Goal: Information Seeking & Learning: Learn about a topic

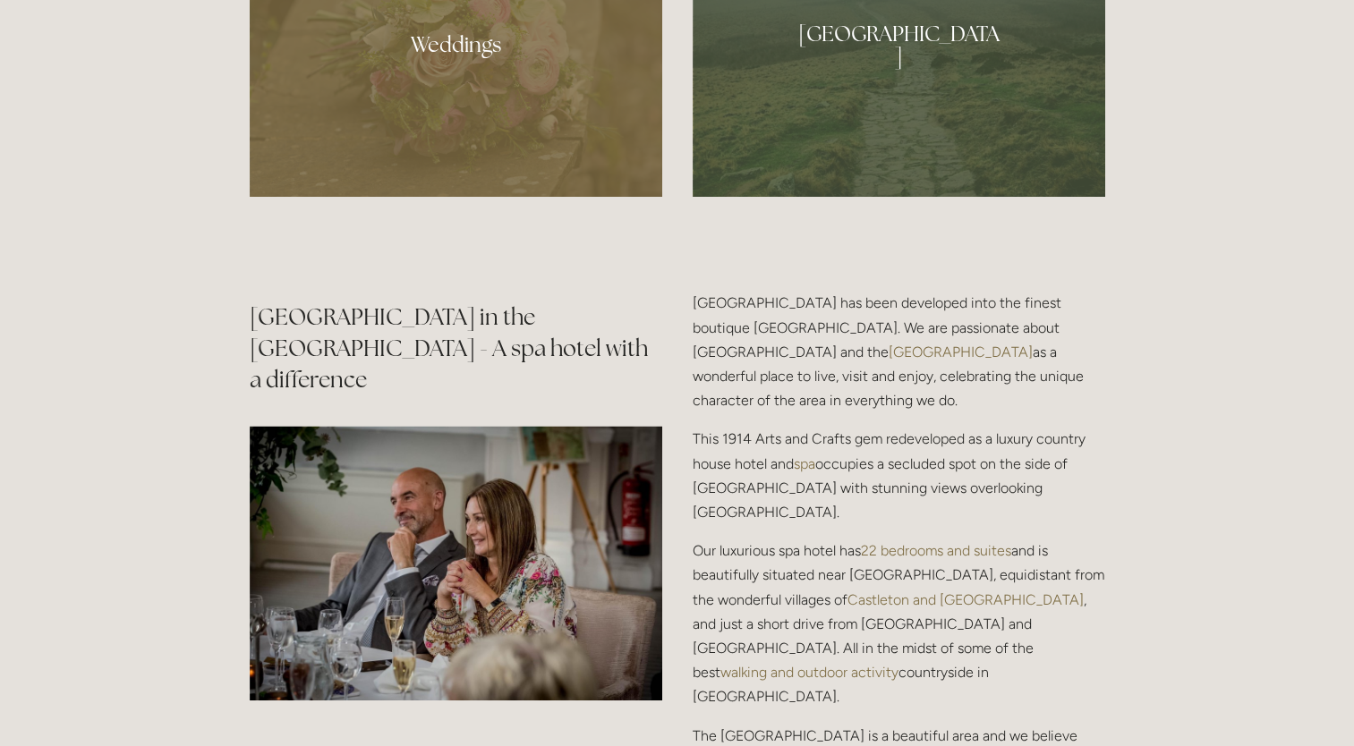
scroll to position [1790, 0]
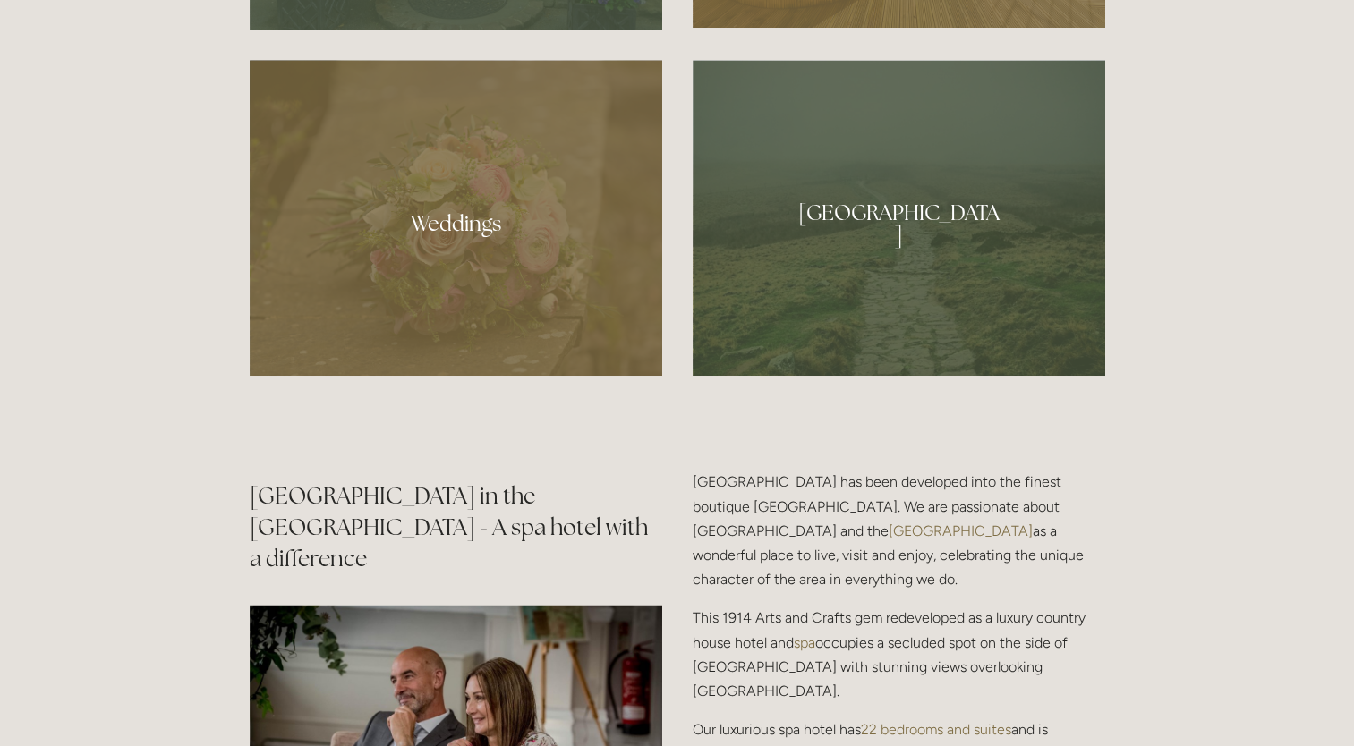
click at [540, 268] on div at bounding box center [456, 218] width 413 height 316
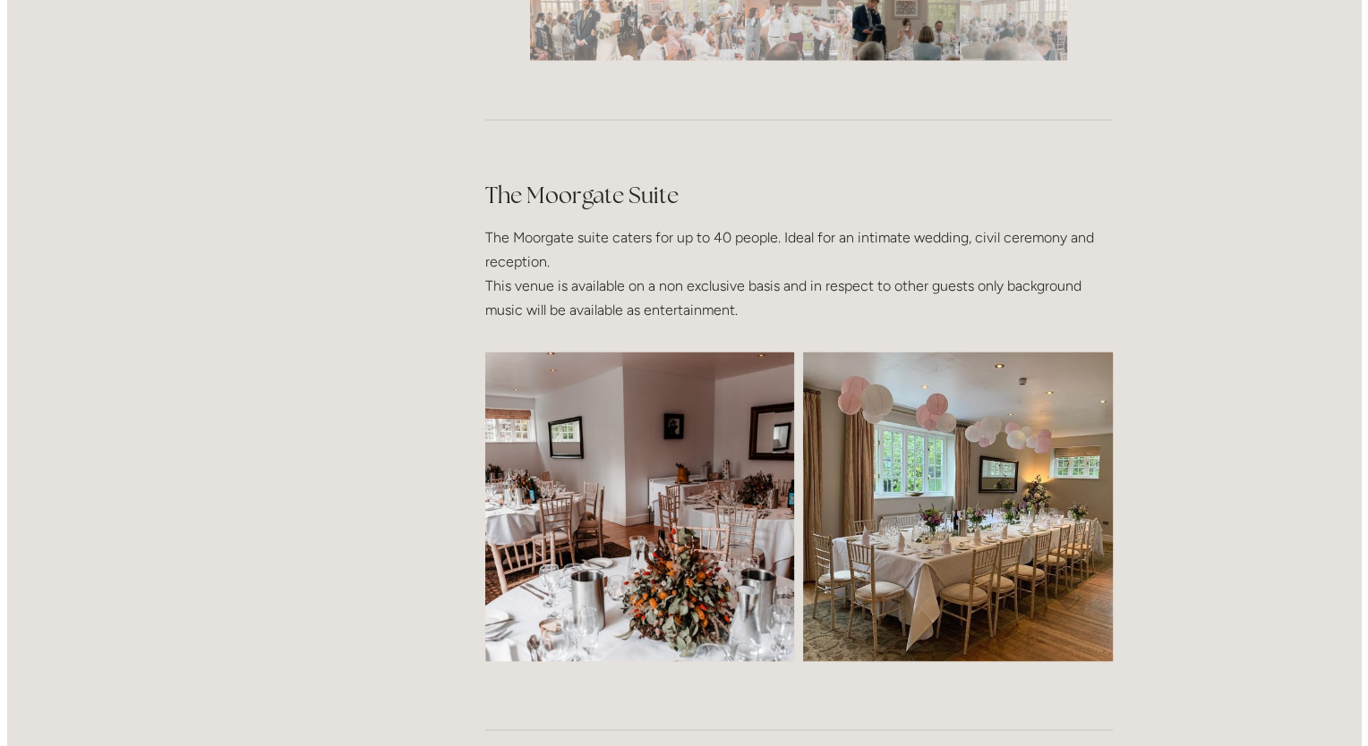
scroll to position [3759, 0]
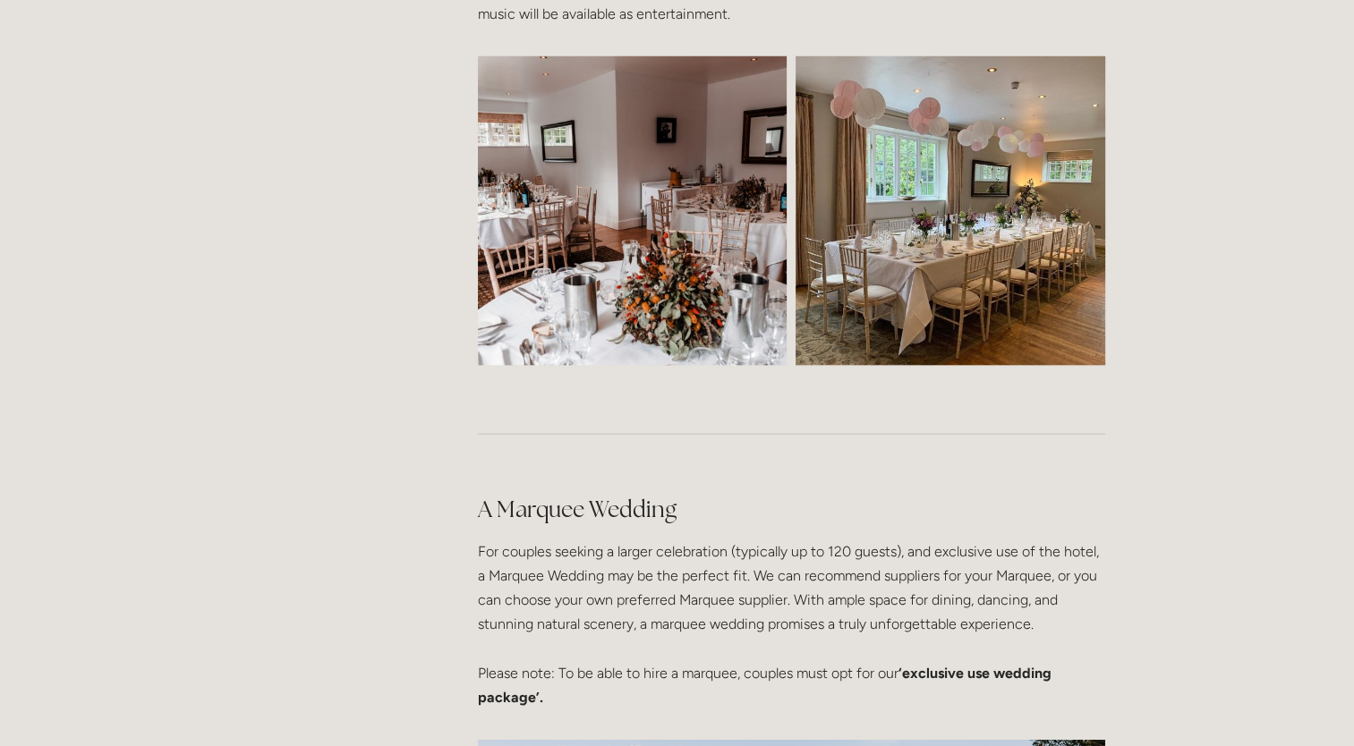
click at [667, 200] on img at bounding box center [632, 211] width 465 height 310
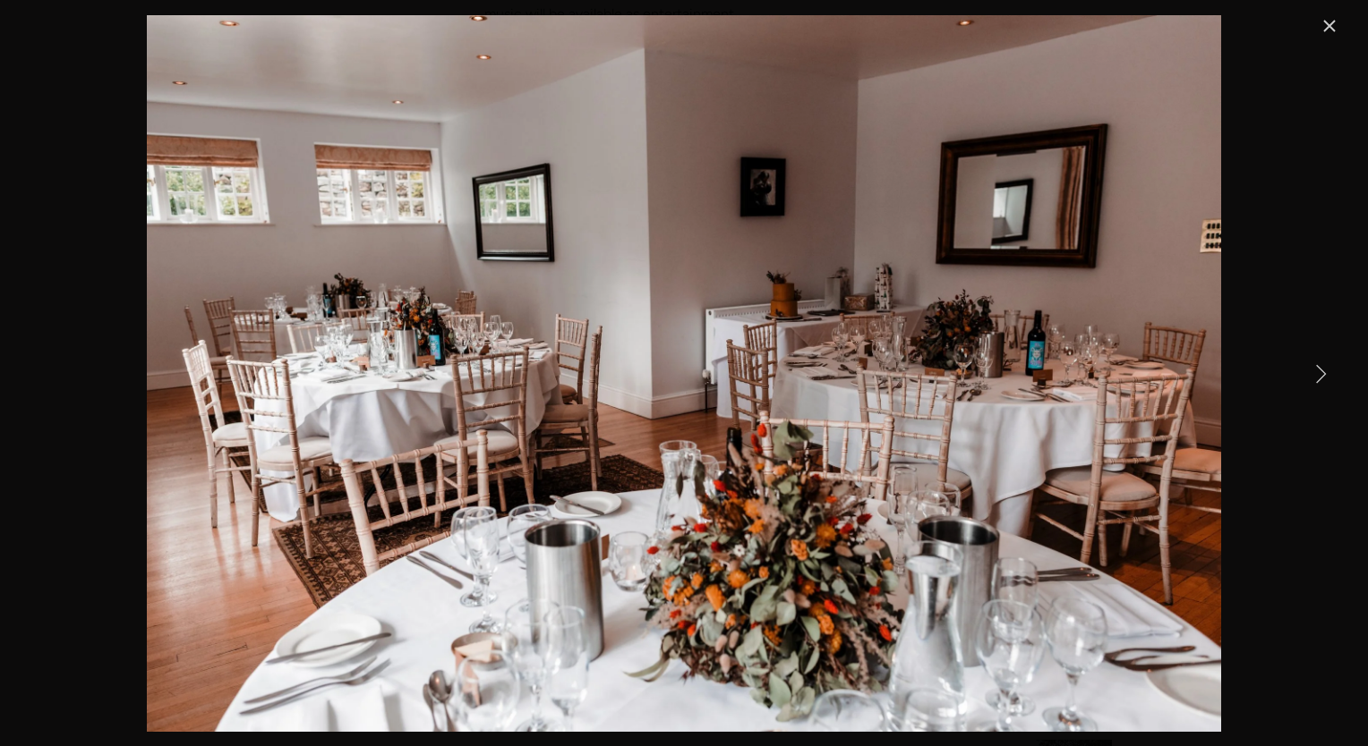
click at [1317, 387] on link "Next Item" at bounding box center [1319, 373] width 39 height 39
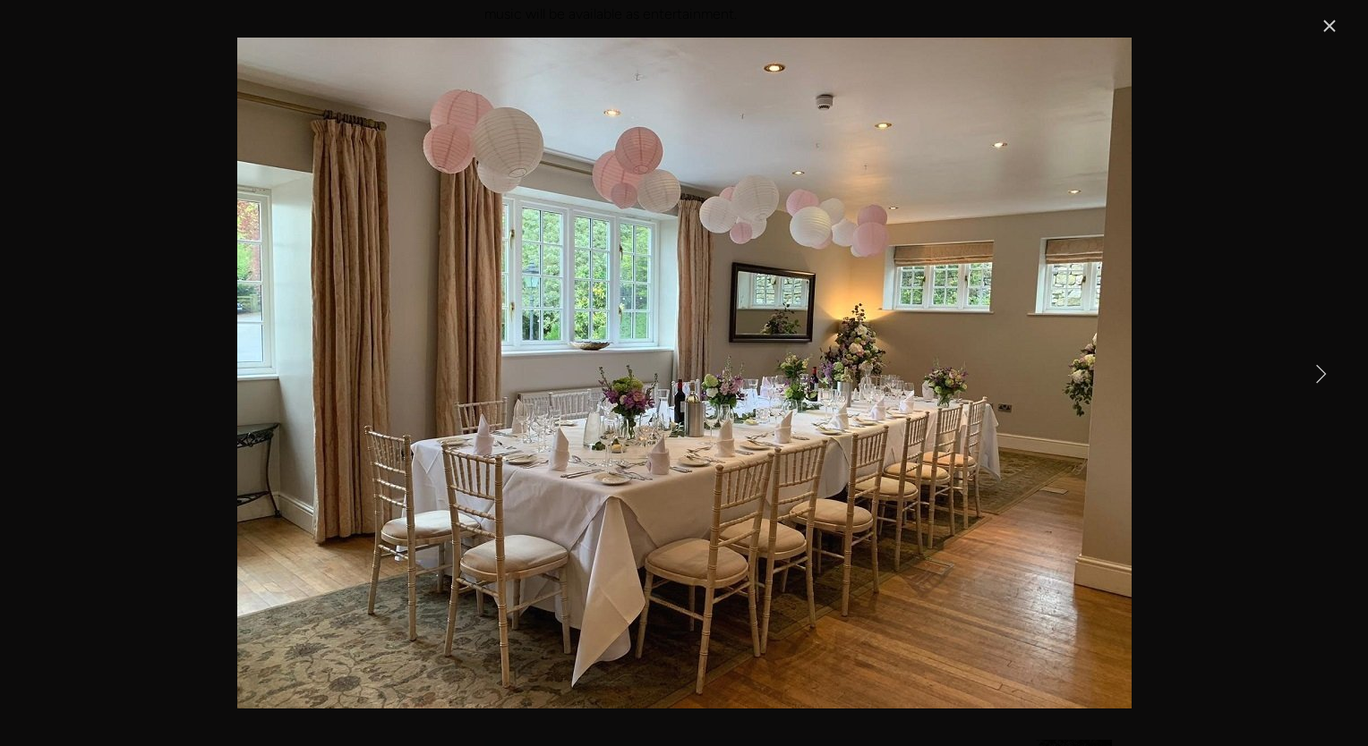
click at [1317, 387] on link "Next Item" at bounding box center [1319, 373] width 39 height 39
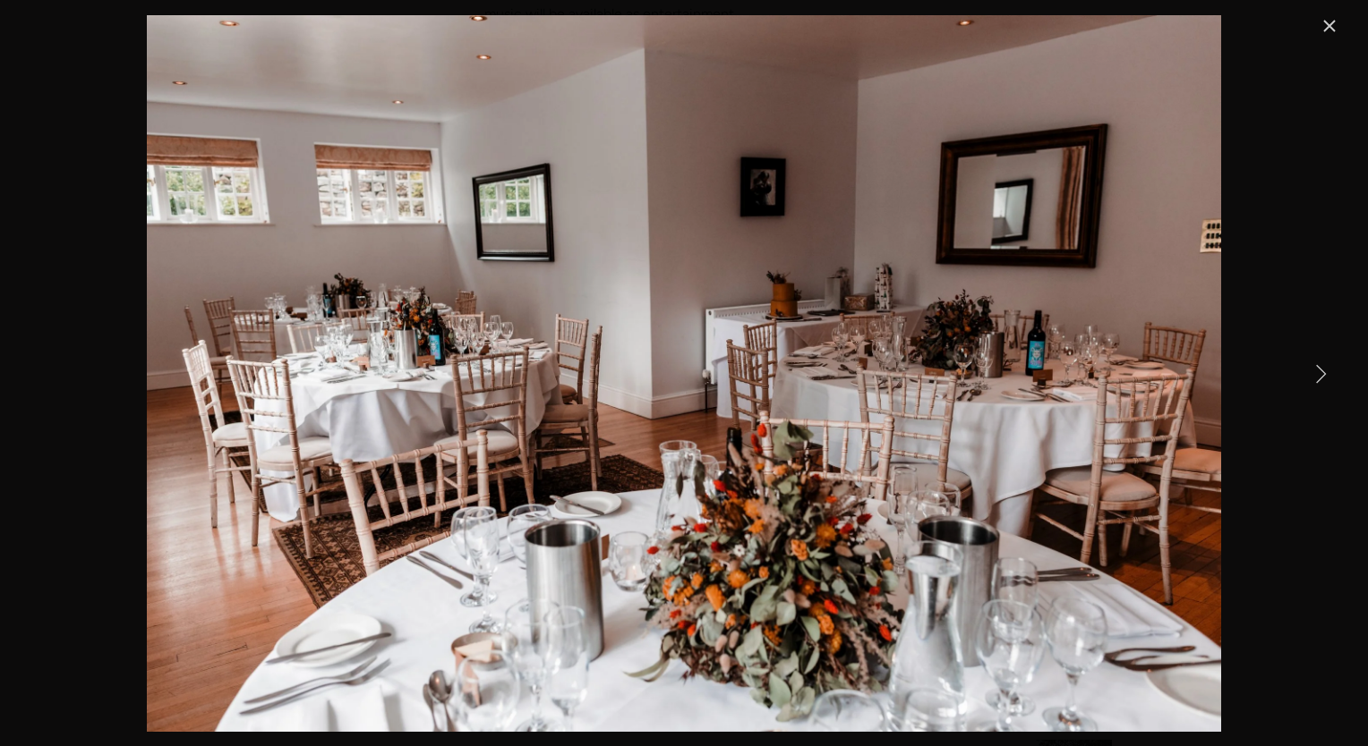
click at [1317, 387] on link "Next Item" at bounding box center [1319, 373] width 39 height 39
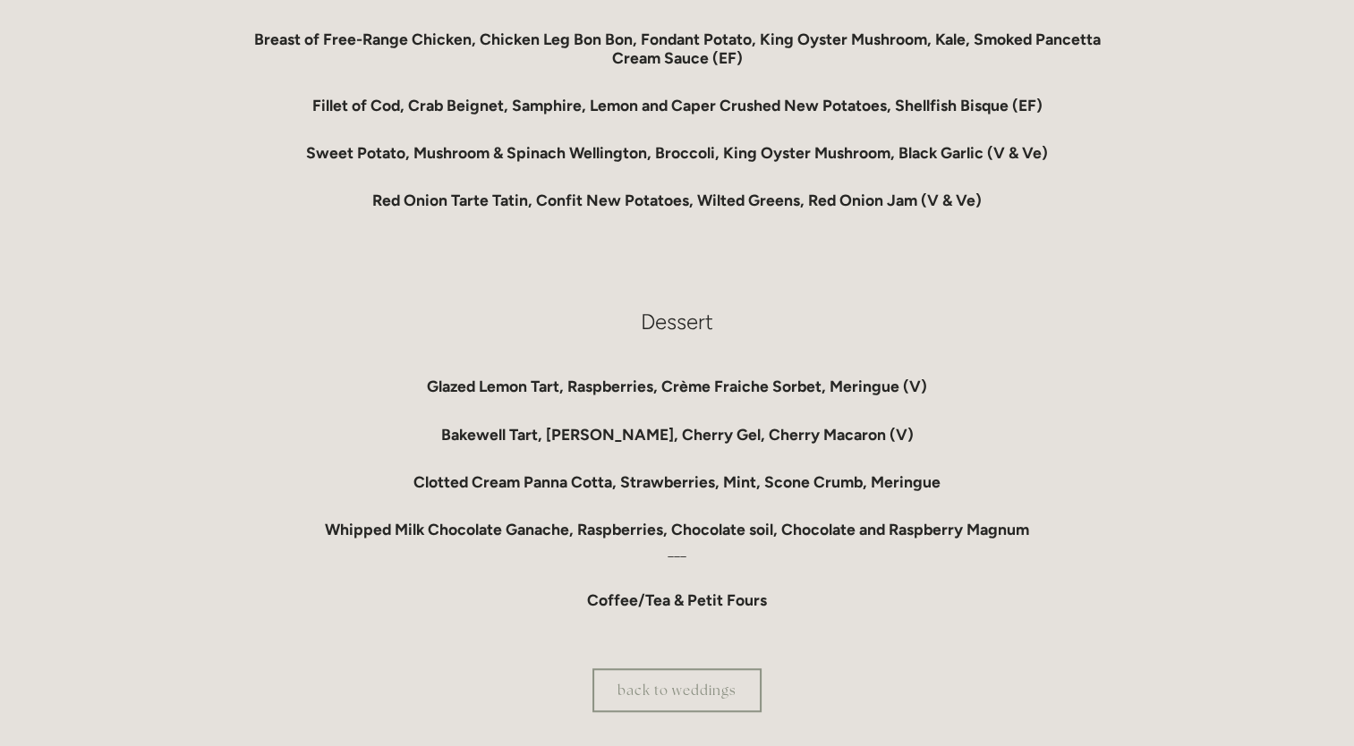
scroll to position [1790, 0]
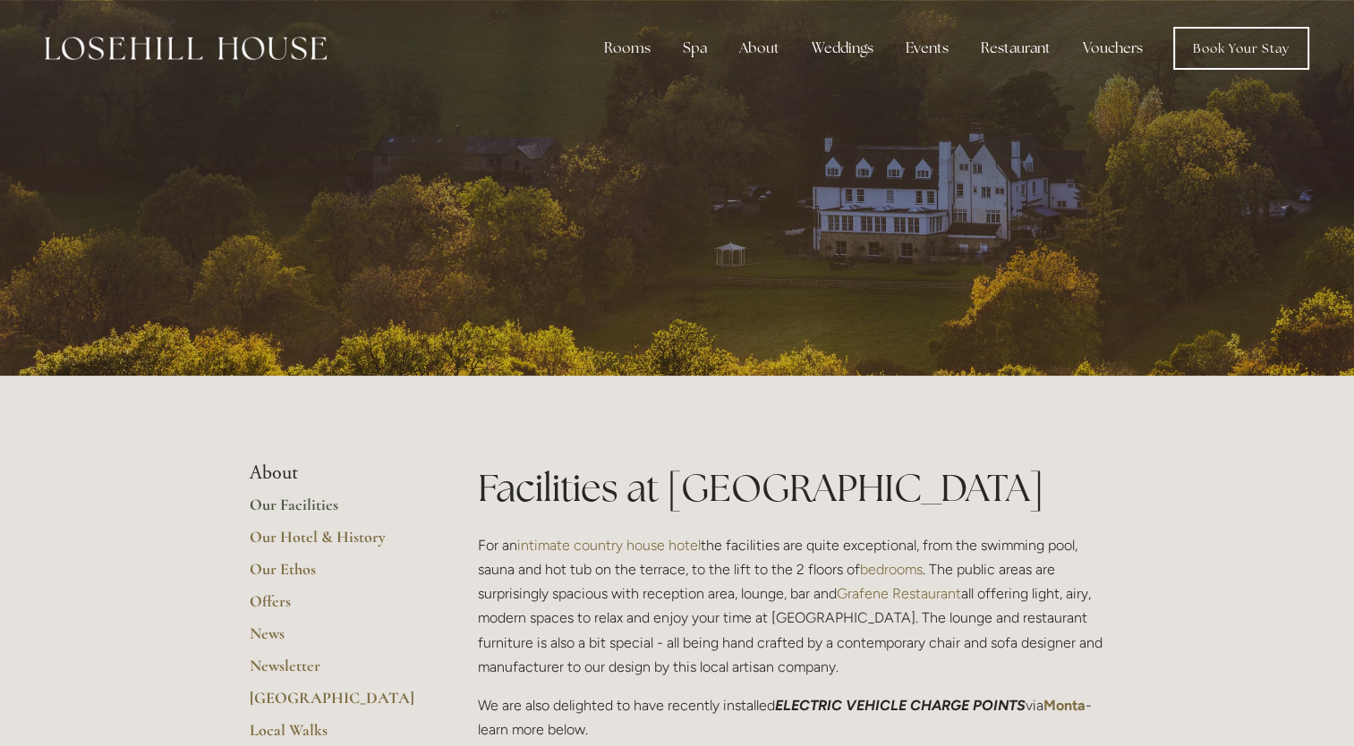
scroll to position [537, 0]
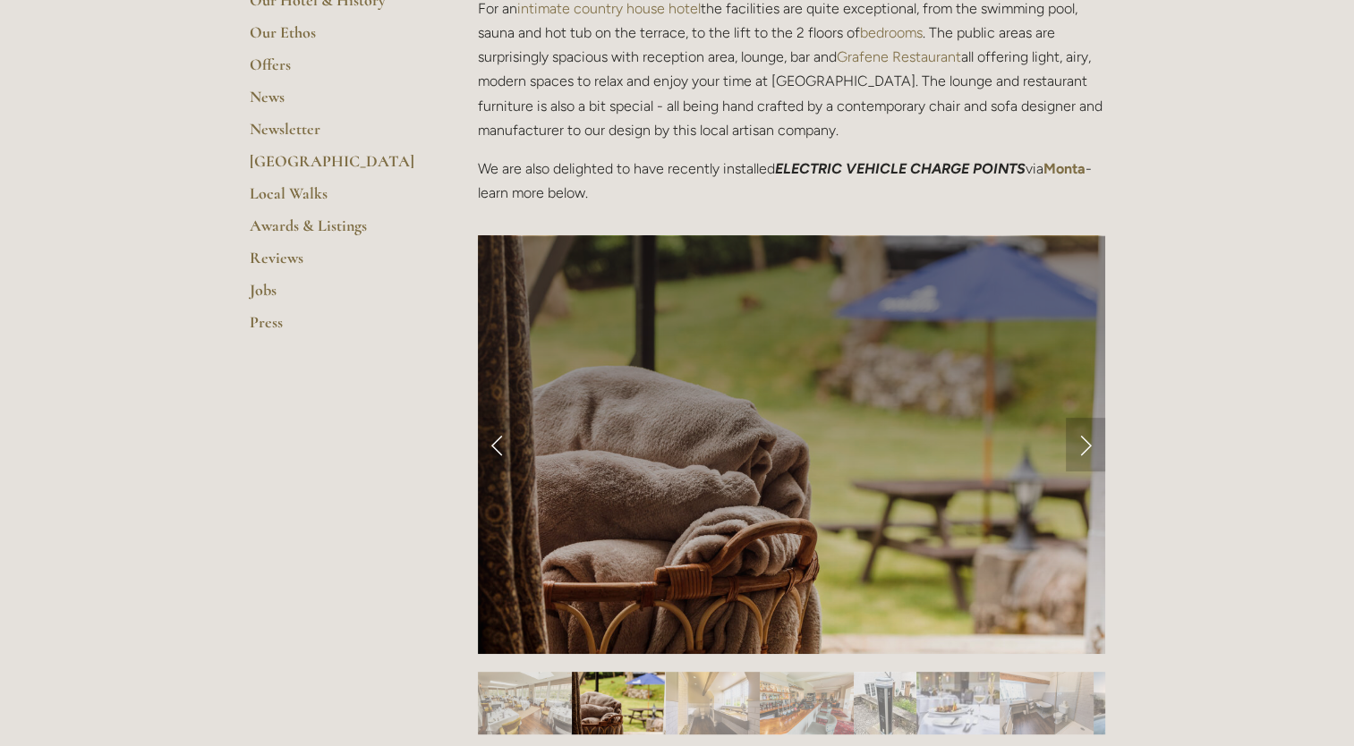
click at [1095, 452] on link "Next Slide" at bounding box center [1085, 445] width 39 height 54
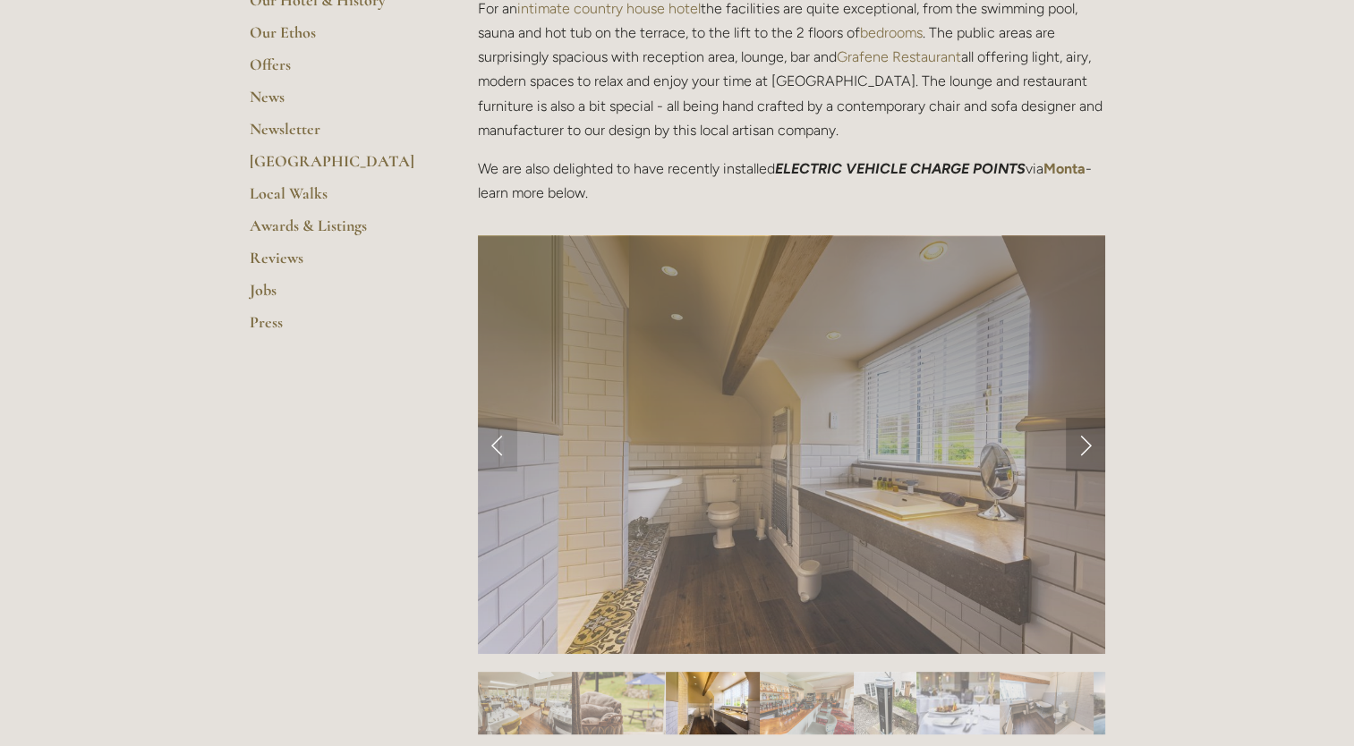
click at [1095, 452] on link "Next Slide" at bounding box center [1085, 445] width 39 height 54
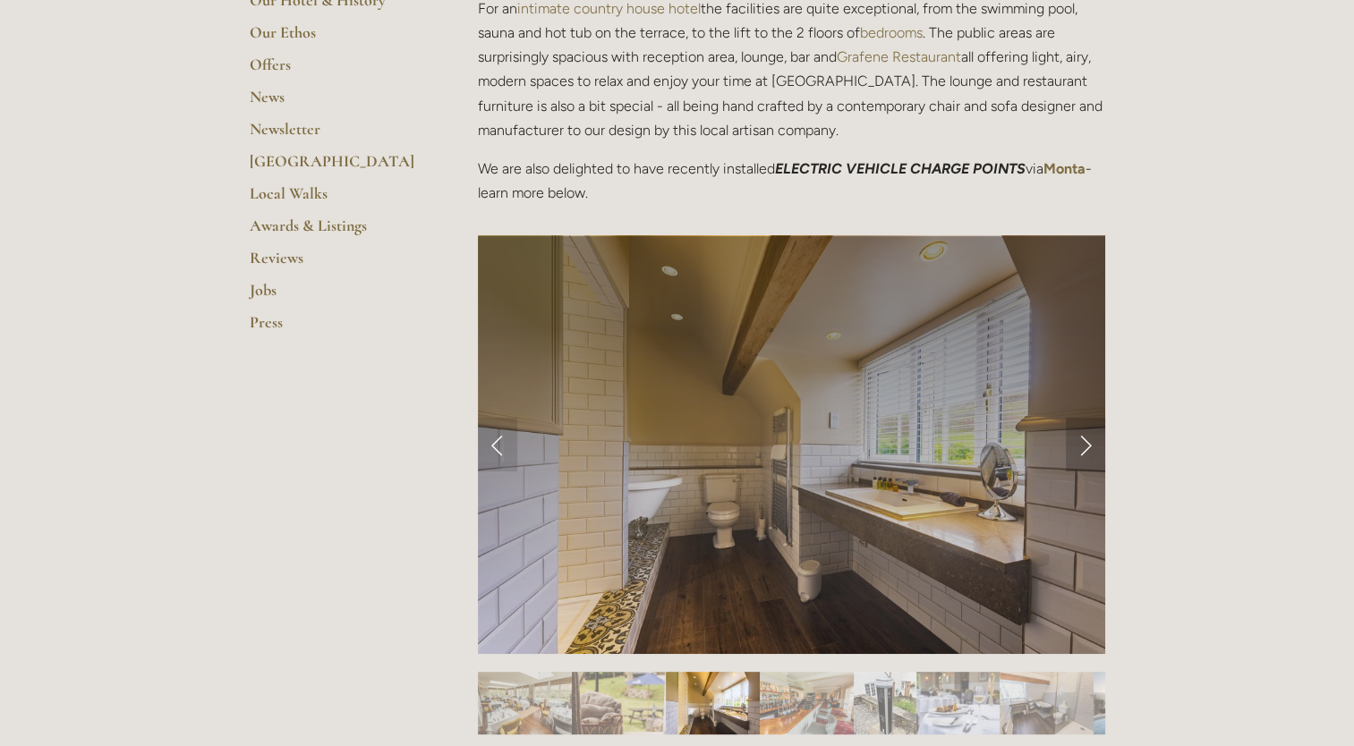
click at [1095, 452] on link "Next Slide" at bounding box center [1085, 445] width 39 height 54
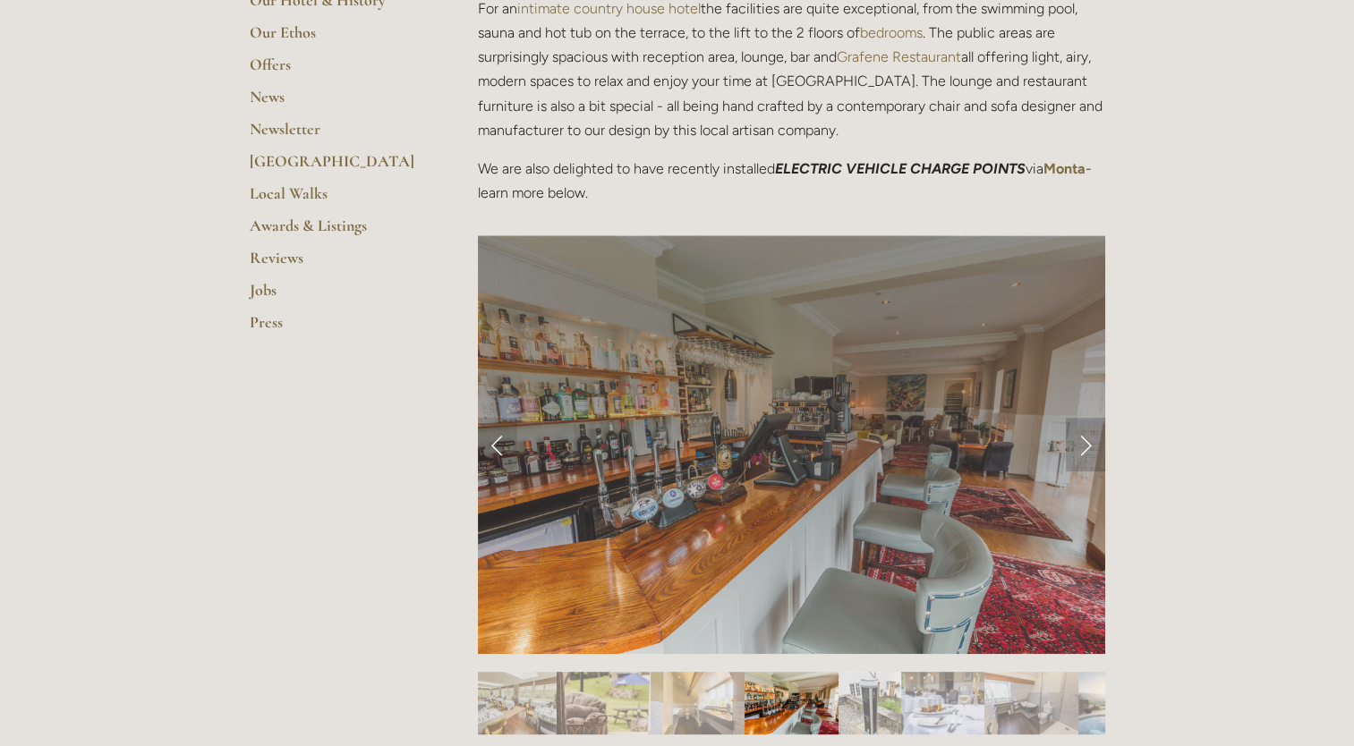
click at [1095, 452] on link "Next Slide" at bounding box center [1085, 445] width 39 height 54
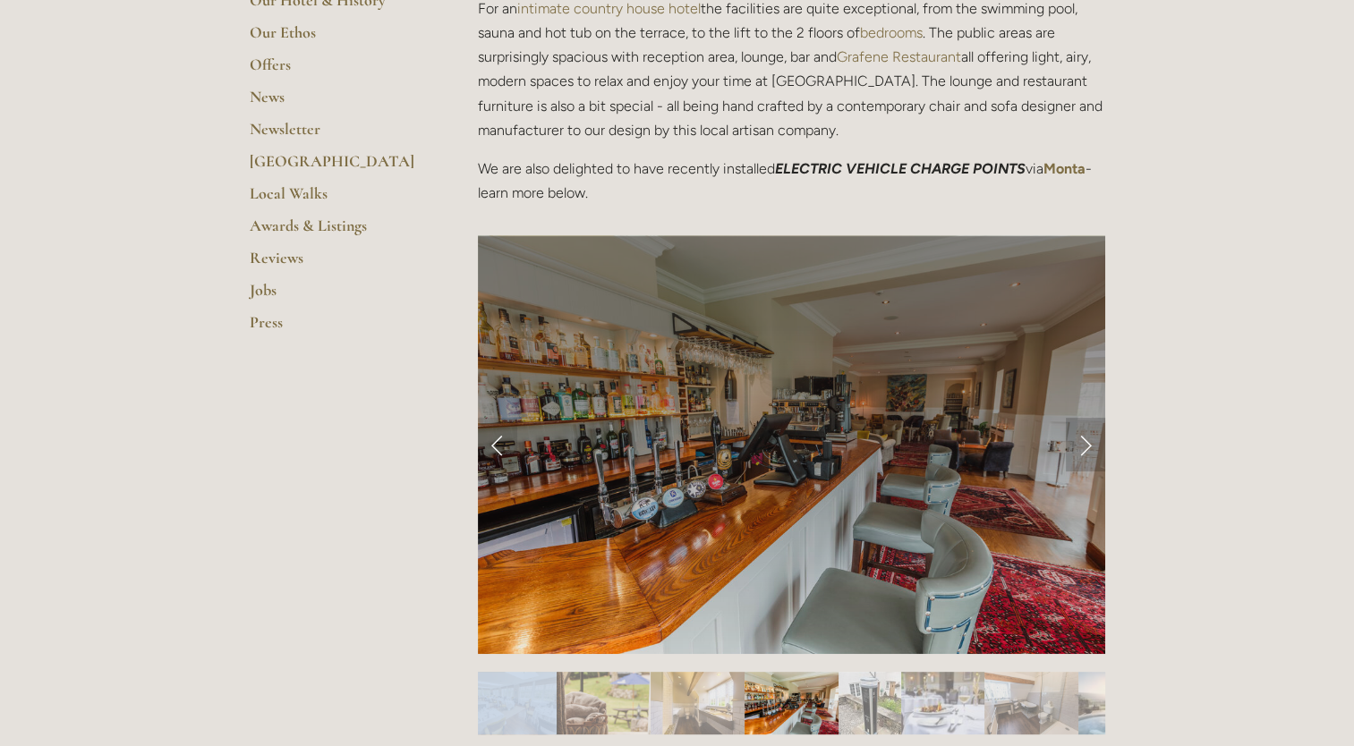
click at [1095, 452] on link "Next Slide" at bounding box center [1085, 445] width 39 height 54
click at [490, 442] on link "Previous Slide" at bounding box center [497, 445] width 39 height 54
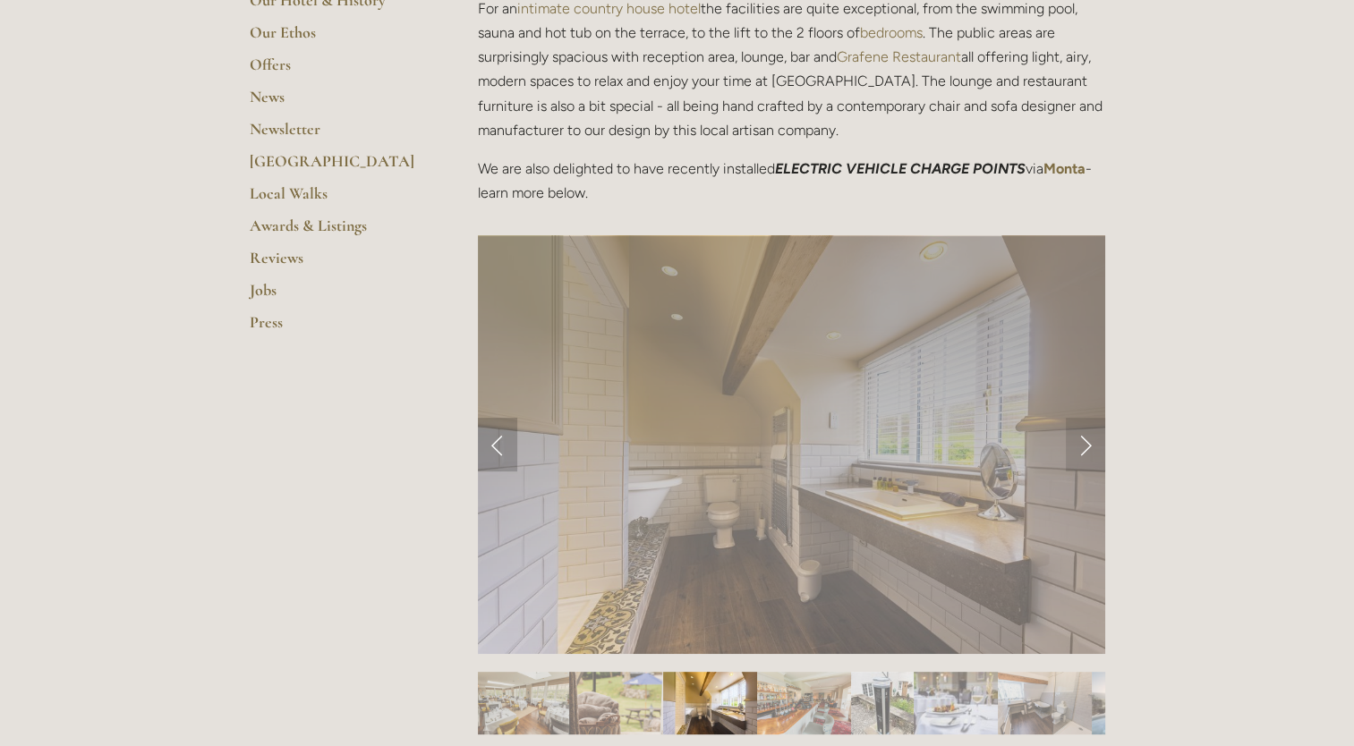
click at [490, 442] on link "Previous Slide" at bounding box center [497, 445] width 39 height 54
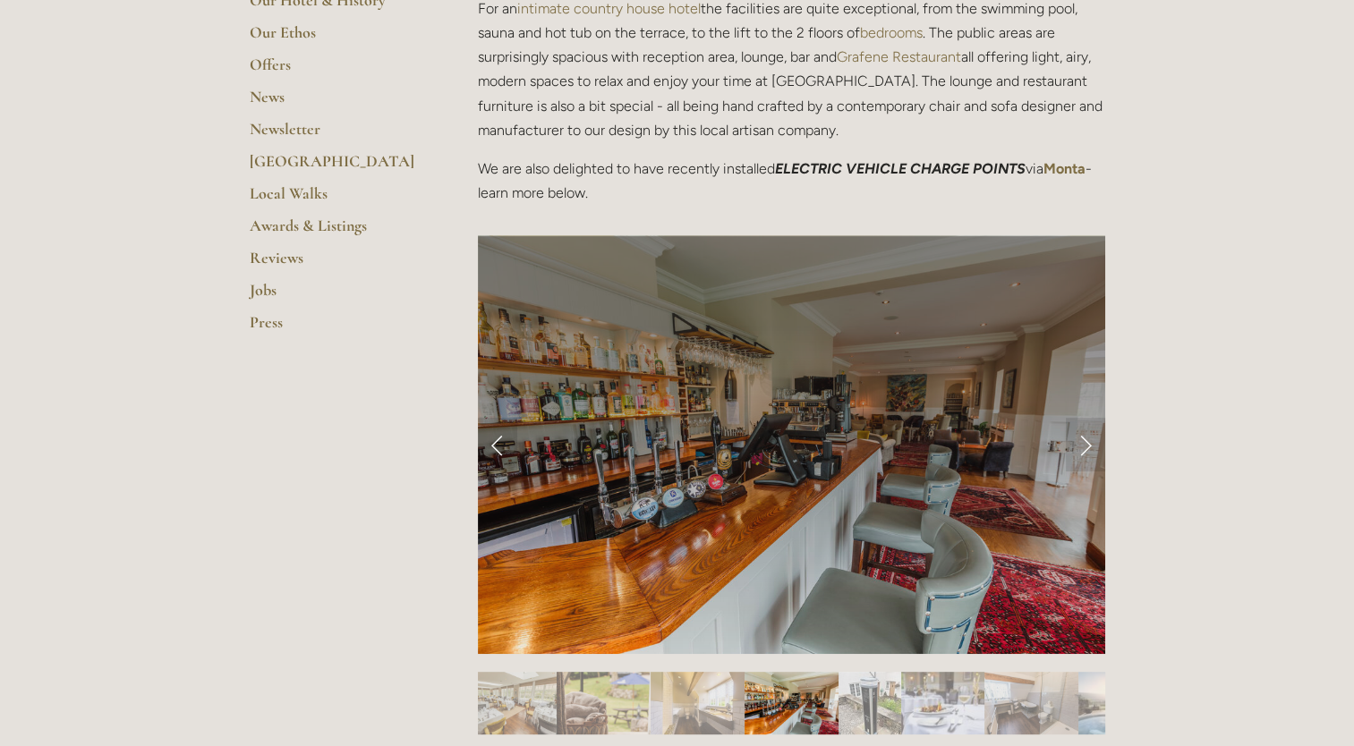
scroll to position [1253, 0]
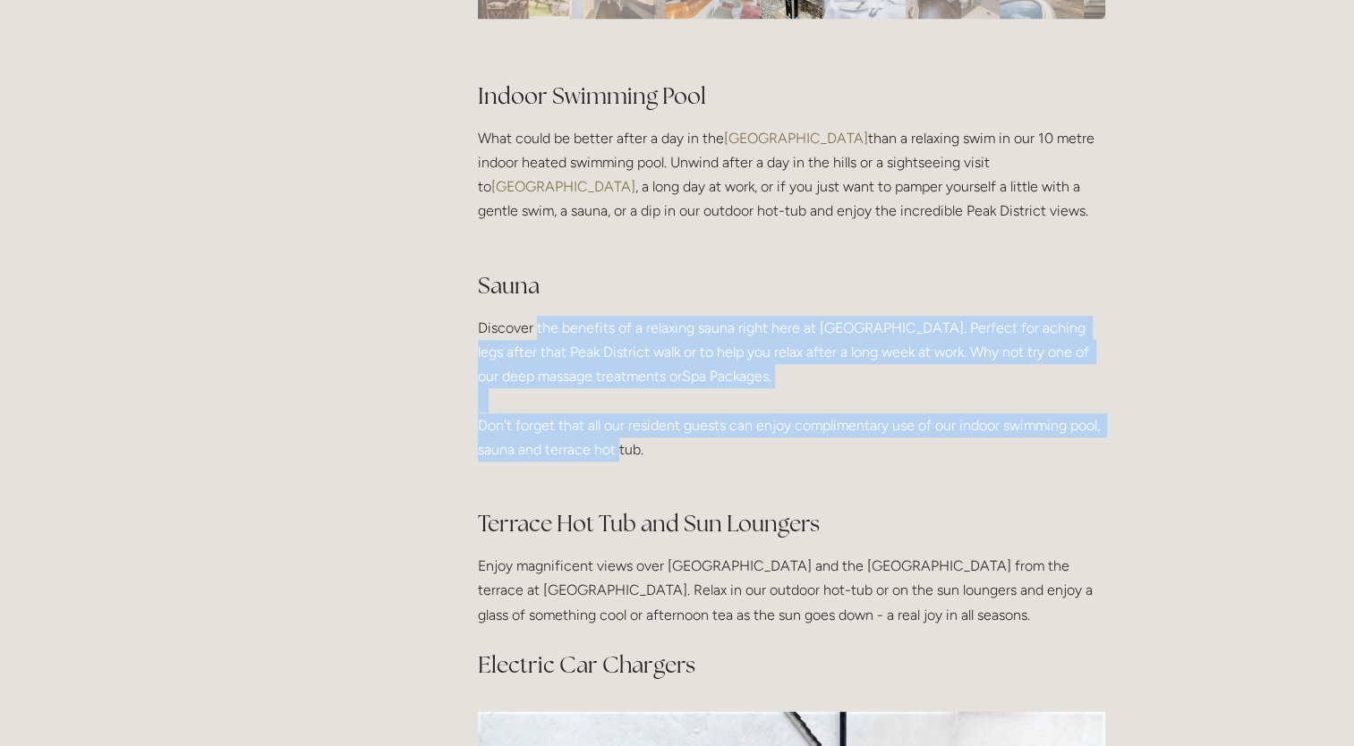
drag, startPoint x: 535, startPoint y: 330, endPoint x: 625, endPoint y: 442, distance: 143.3
click at [625, 442] on p "Discover the benefits of a relaxing sauna right here at [GEOGRAPHIC_DATA]. Perf…" at bounding box center [791, 401] width 627 height 170
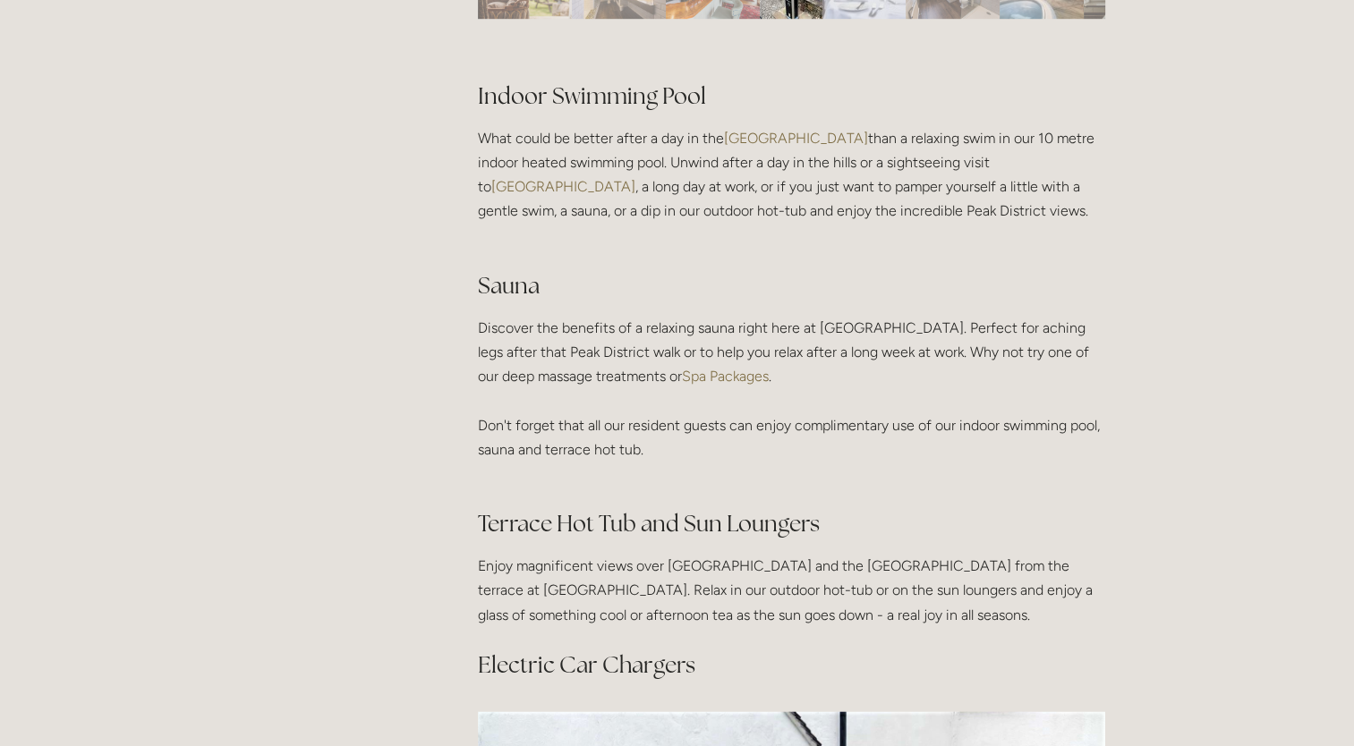
click at [628, 442] on p "Discover the benefits of a relaxing sauna right here at [GEOGRAPHIC_DATA]. Perf…" at bounding box center [791, 401] width 627 height 170
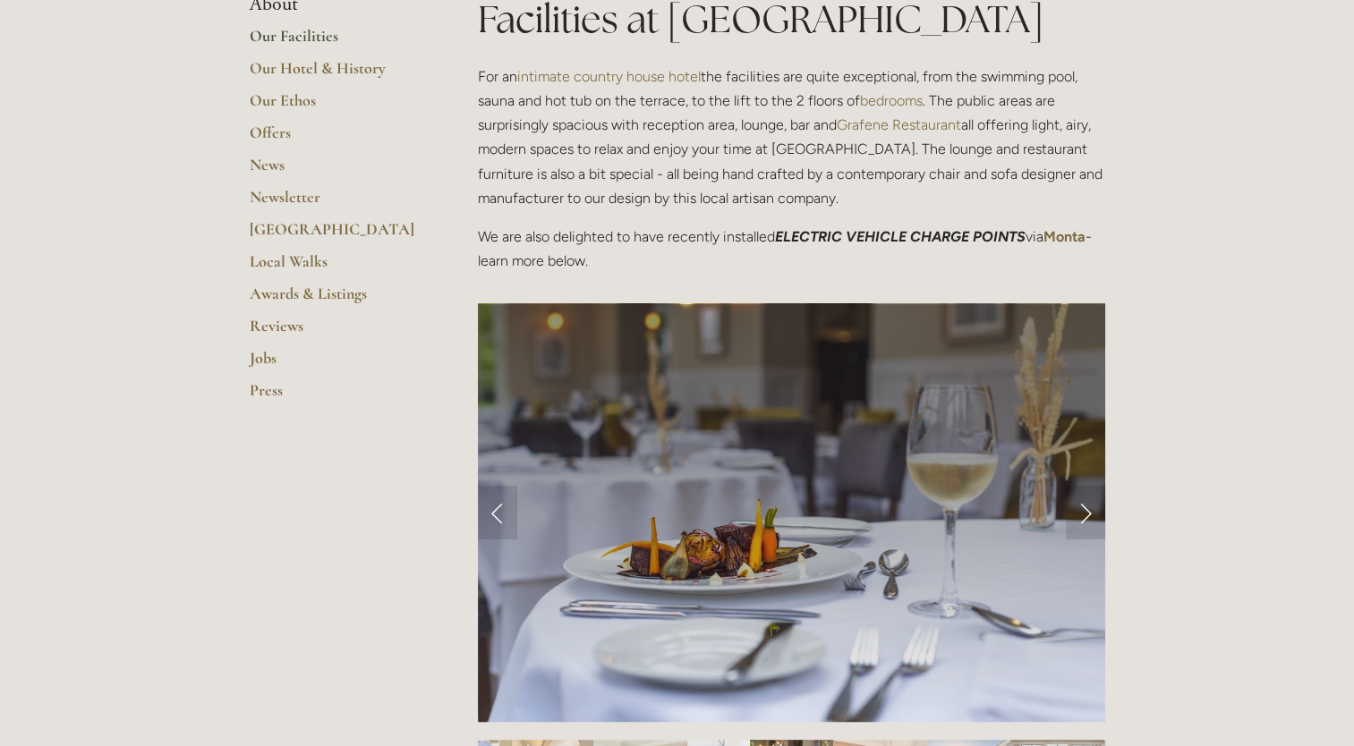
scroll to position [179, 0]
